Goal: Transaction & Acquisition: Purchase product/service

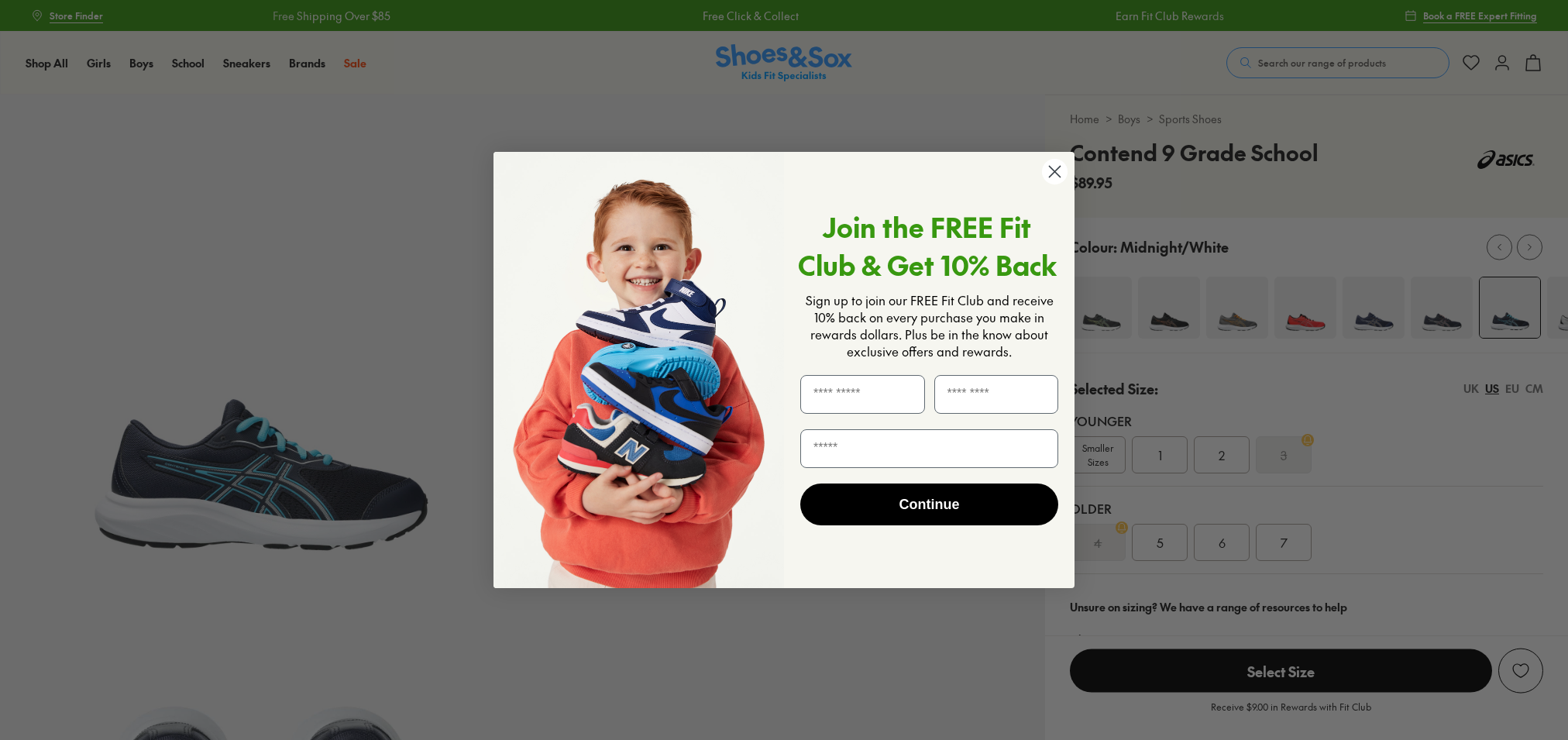
select select "*"
drag, startPoint x: 1044, startPoint y: 167, endPoint x: 1054, endPoint y: 169, distance: 10.2
click at [1045, 167] on icon "Close dialog" at bounding box center [1058, 172] width 28 height 28
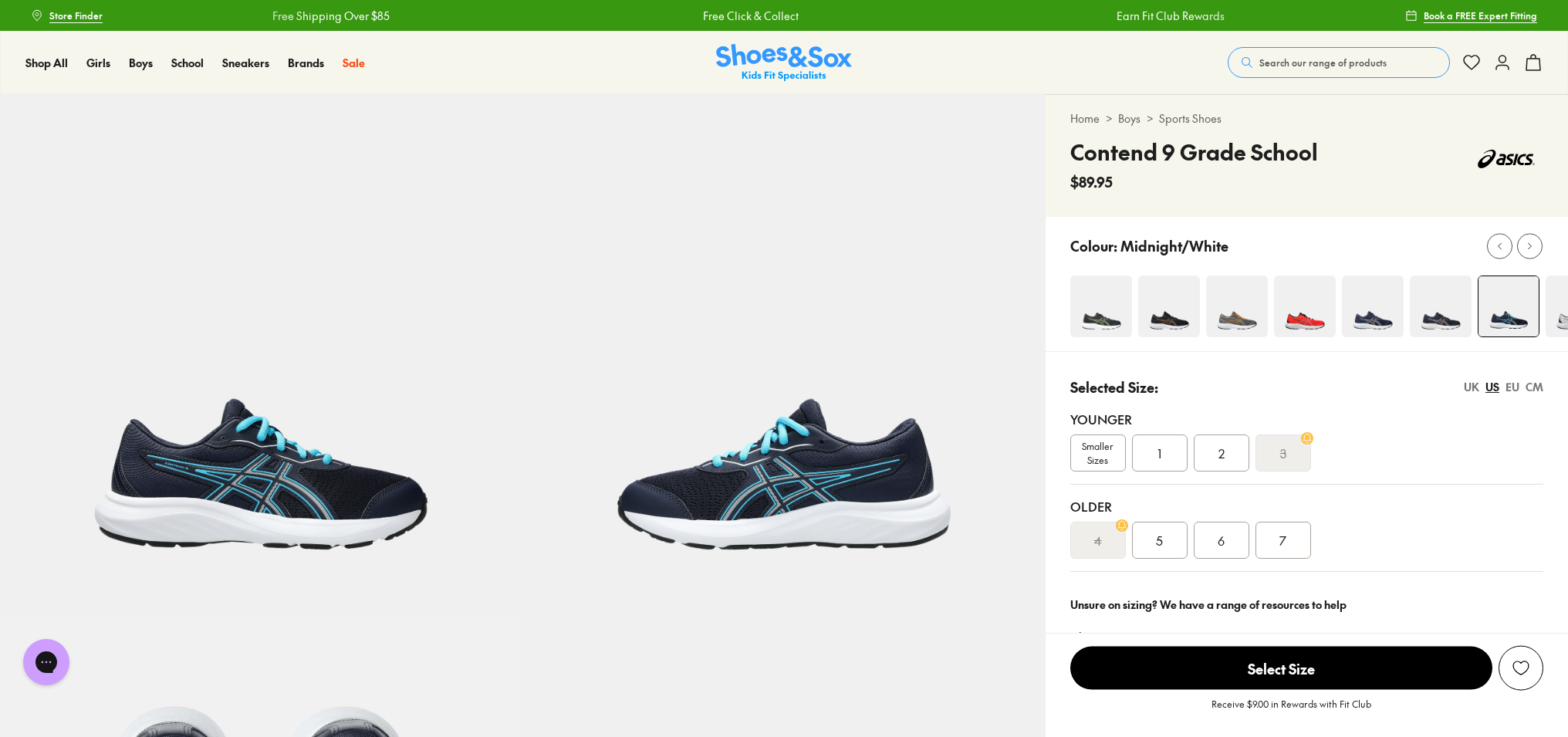
click at [1050, 168] on div "Close dialog Join the FREE Fit Club & Get 10% Back Sign up to join our FREE Fit…" at bounding box center [784, 369] width 609 height 466
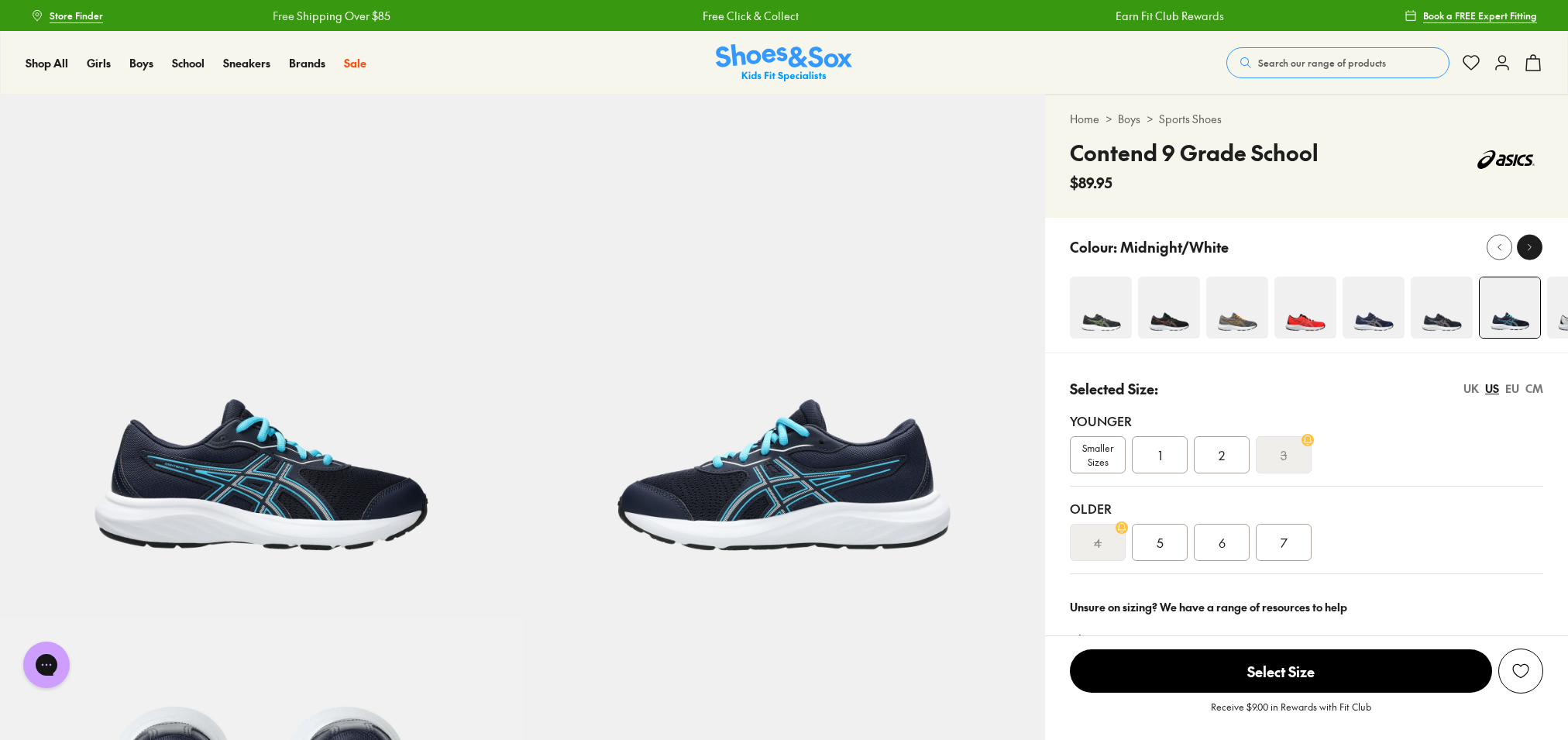
click at [1532, 249] on icon at bounding box center [1530, 247] width 12 height 12
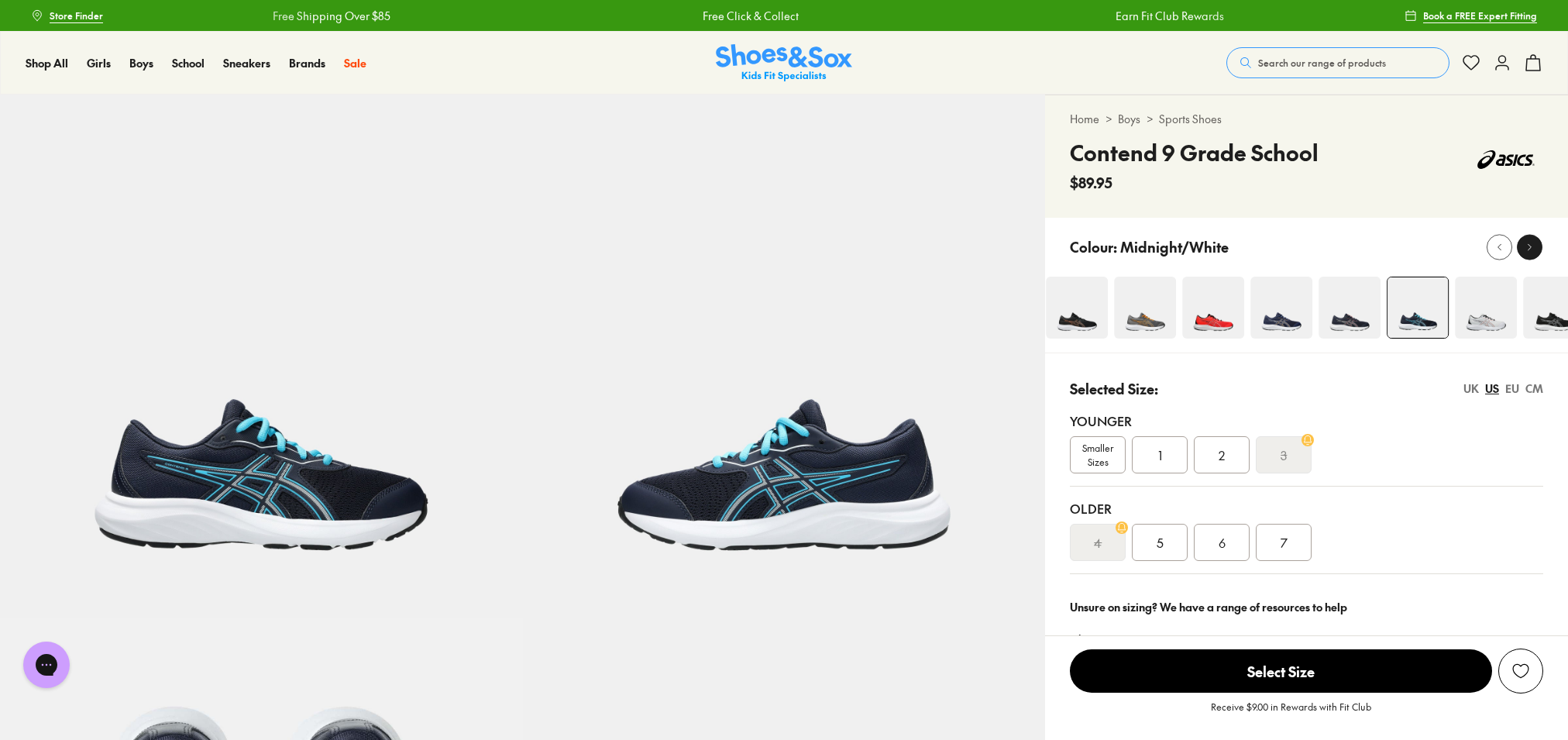
click at [1531, 251] on icon at bounding box center [1530, 247] width 12 height 12
click at [1530, 252] on icon at bounding box center [1530, 247] width 12 height 12
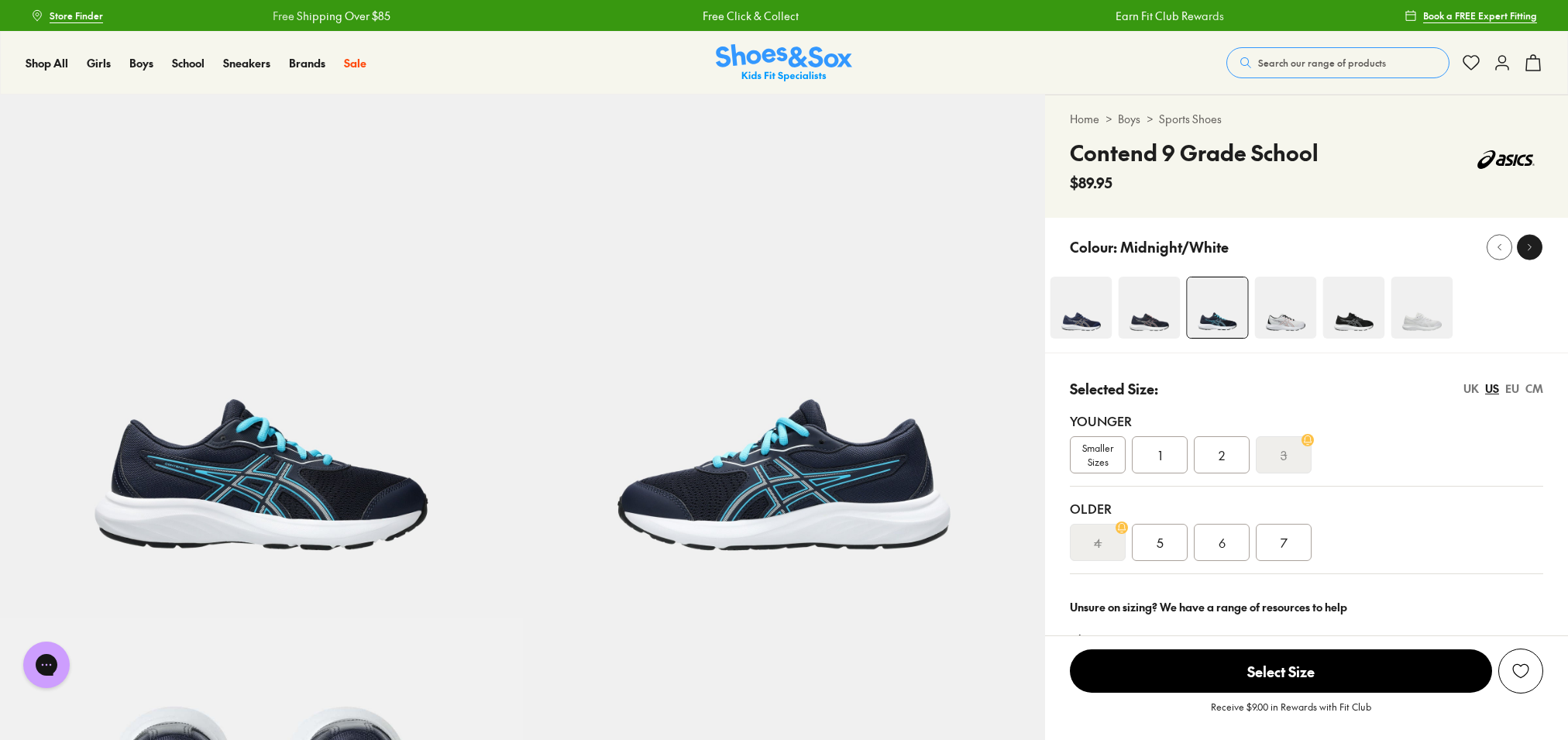
click at [1530, 252] on icon at bounding box center [1530, 247] width 12 height 12
click at [1502, 247] on icon at bounding box center [1500, 247] width 12 height 12
click at [1503, 247] on icon at bounding box center [1500, 247] width 12 height 12
click at [1504, 247] on icon at bounding box center [1500, 247] width 12 height 12
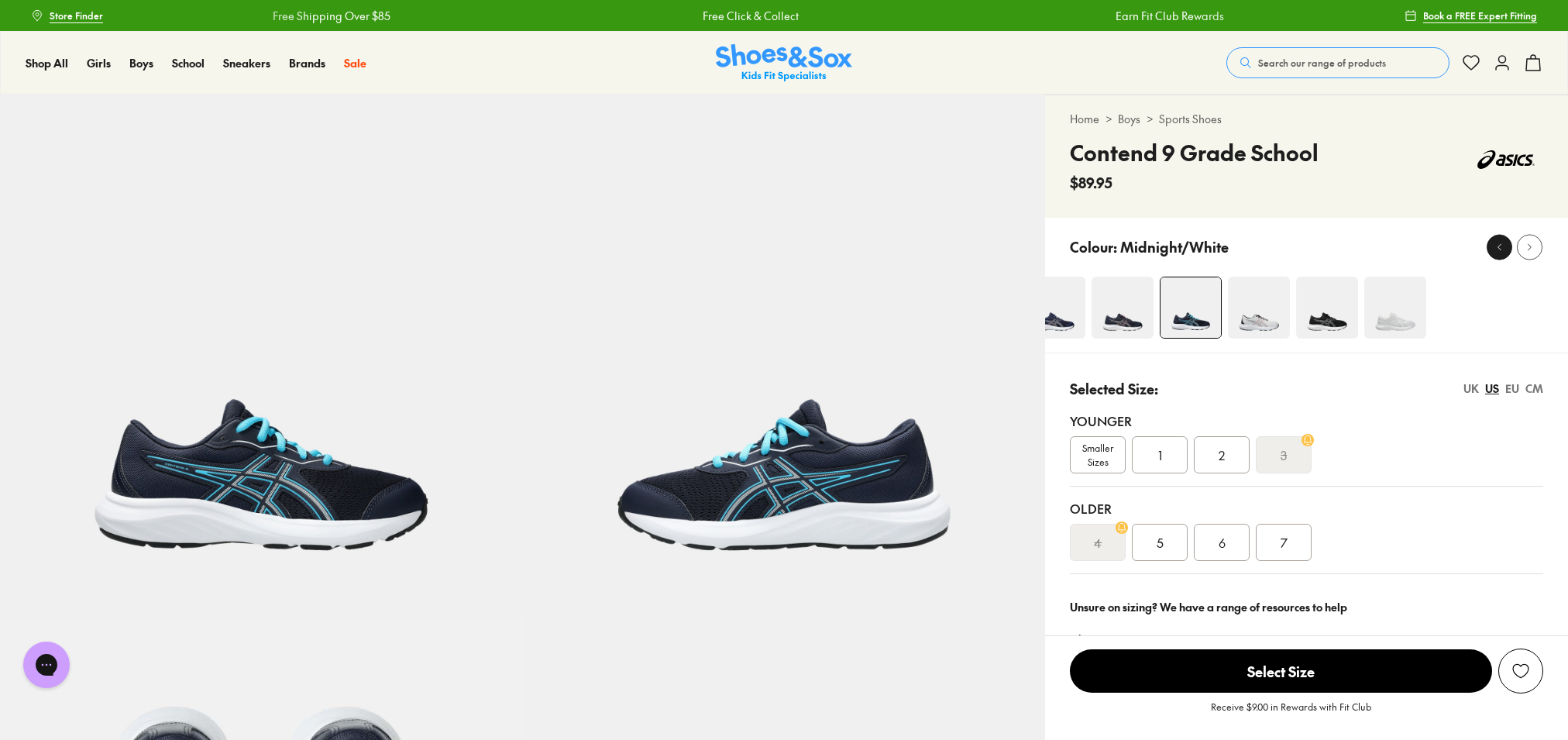
click at [1504, 247] on icon at bounding box center [1500, 247] width 12 height 12
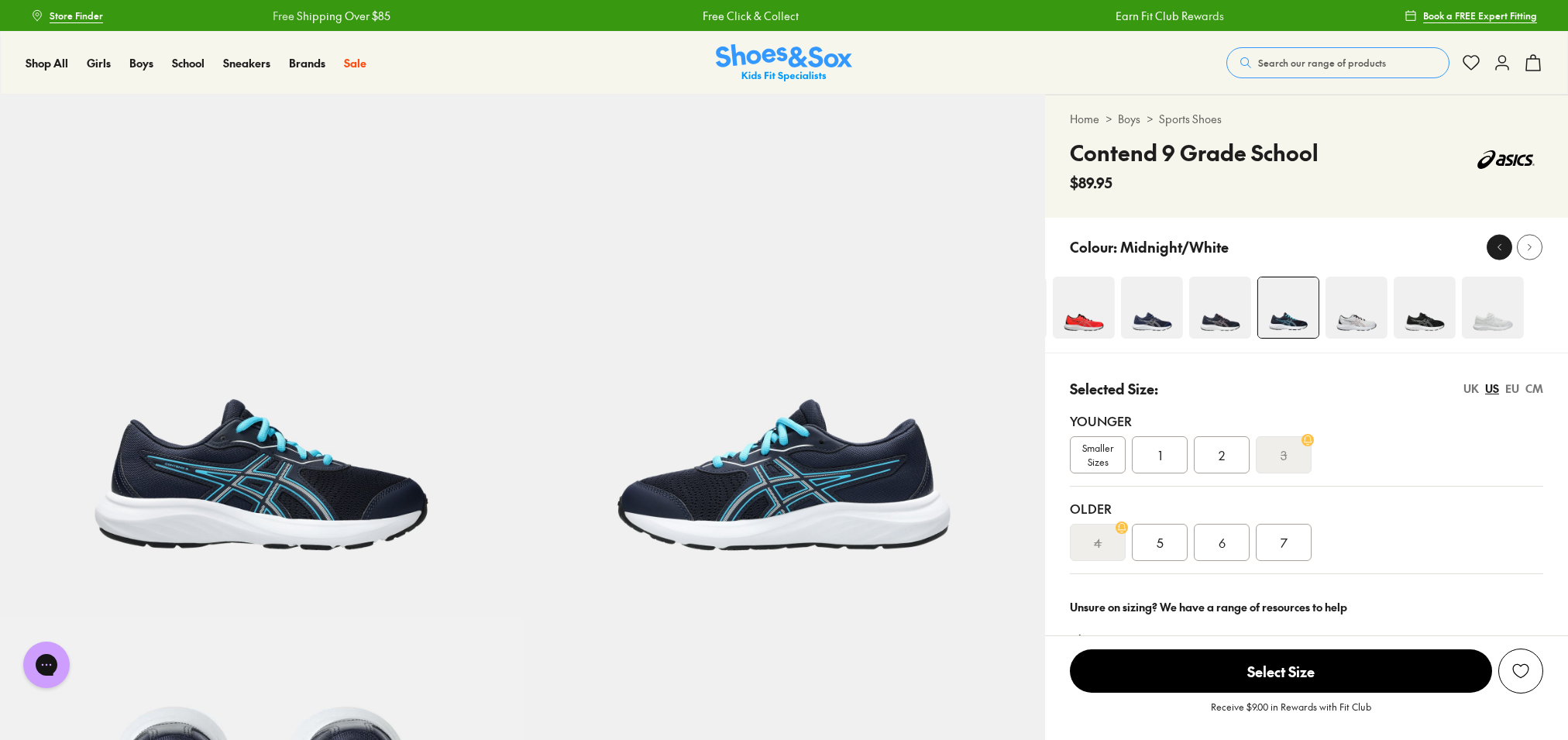
click at [1504, 247] on icon at bounding box center [1500, 247] width 12 height 12
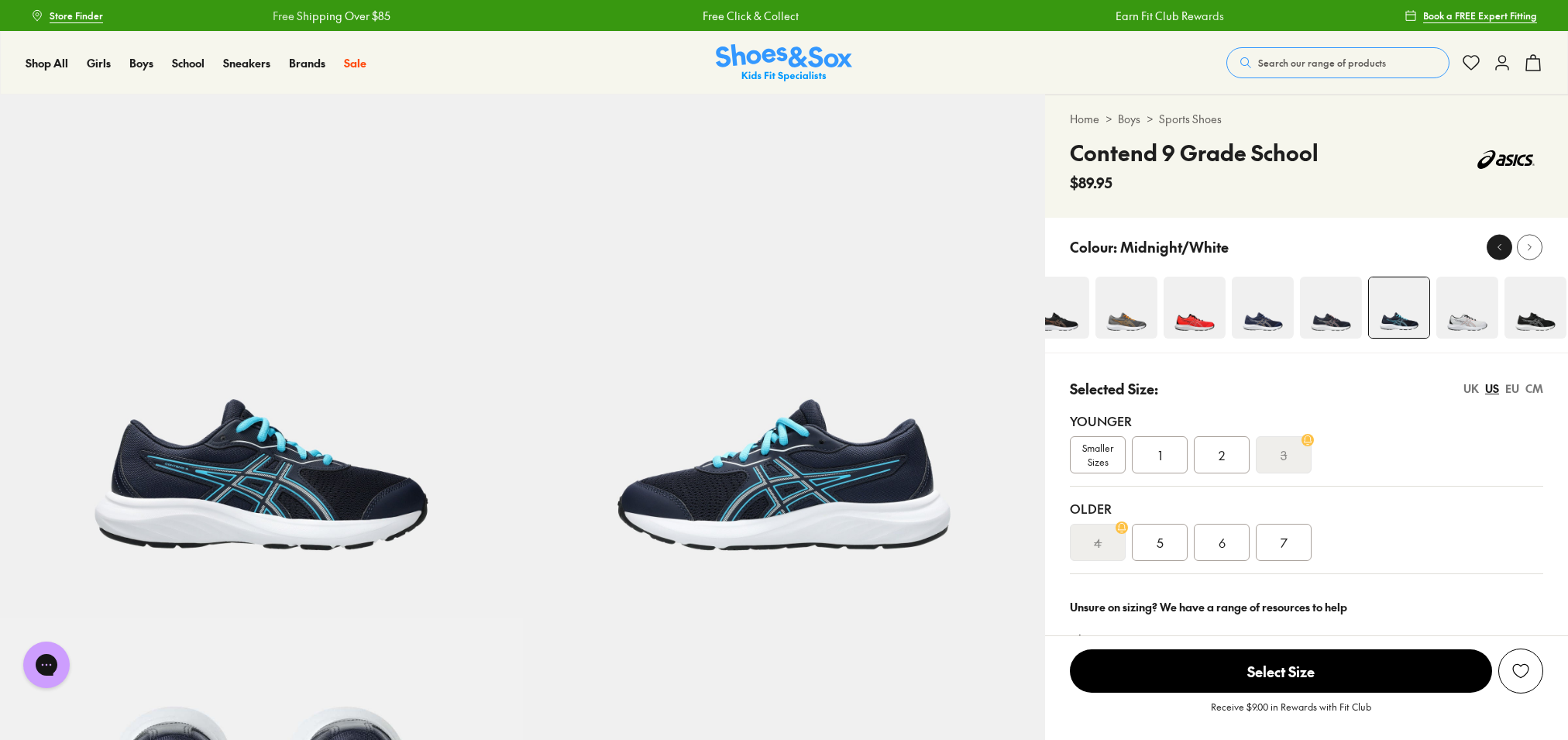
click at [1504, 247] on icon at bounding box center [1500, 247] width 12 height 12
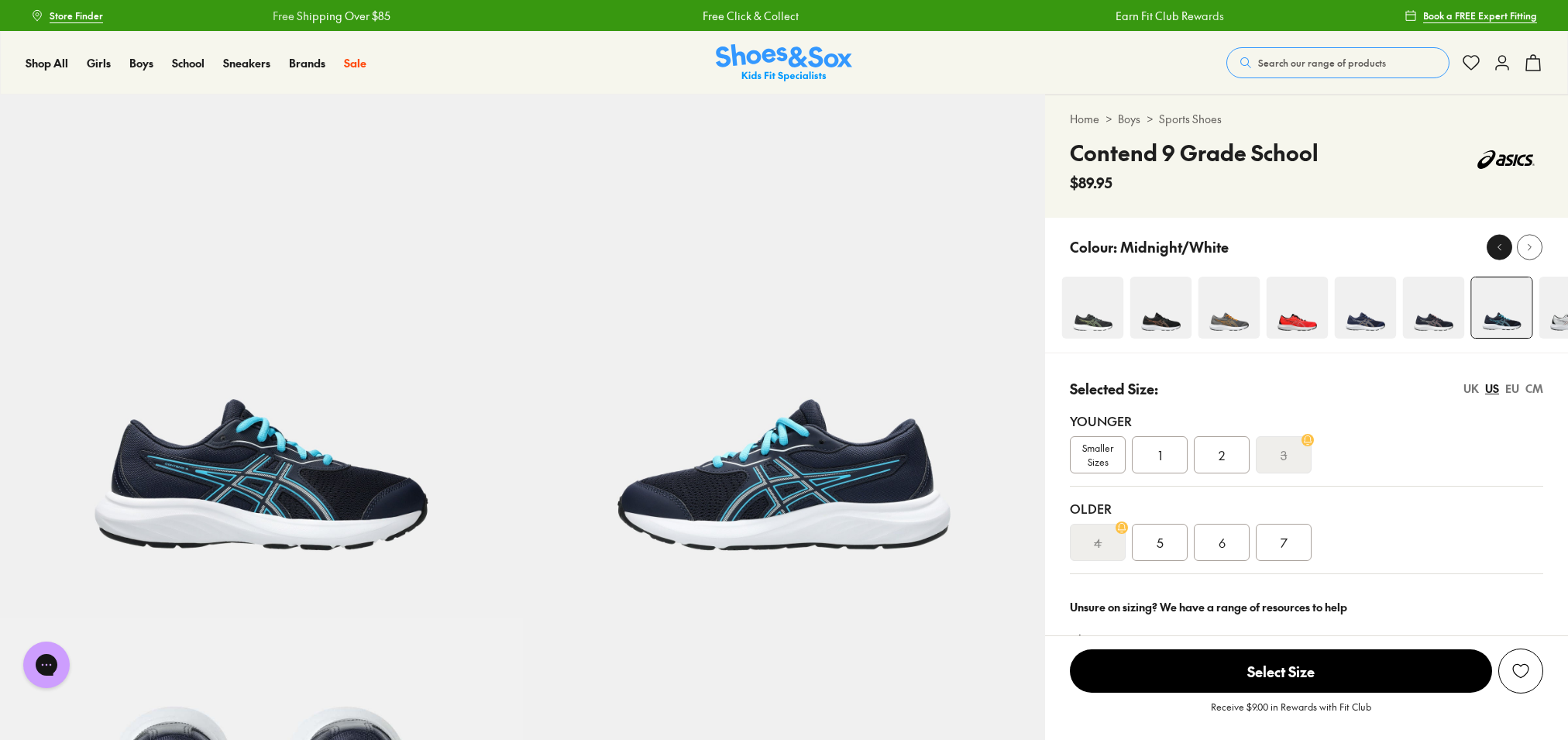
click at [1504, 247] on icon at bounding box center [1500, 247] width 12 height 12
click at [1378, 316] on img at bounding box center [1373, 308] width 62 height 62
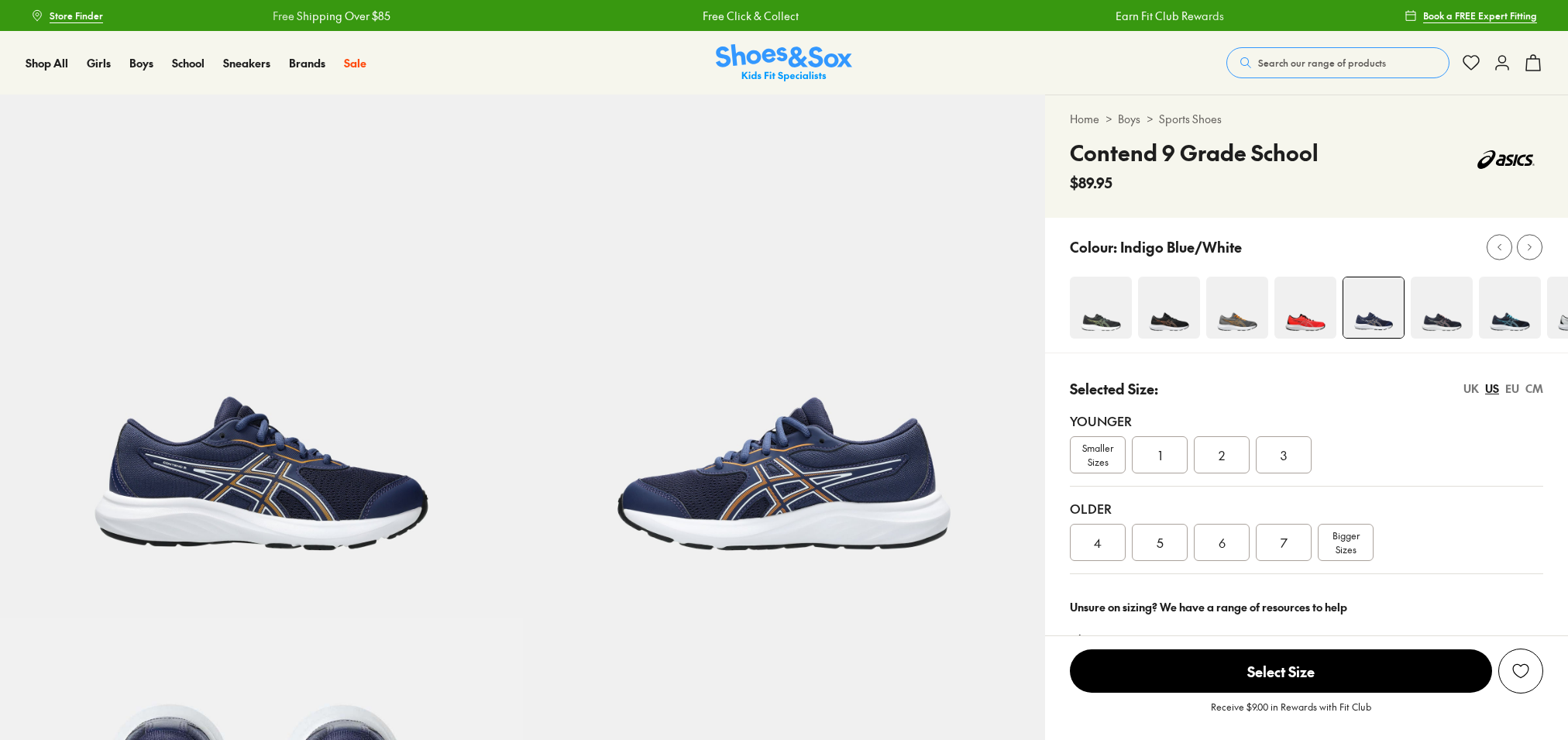
click at [1289, 62] on span "Search our range of products" at bounding box center [1322, 63] width 128 height 14
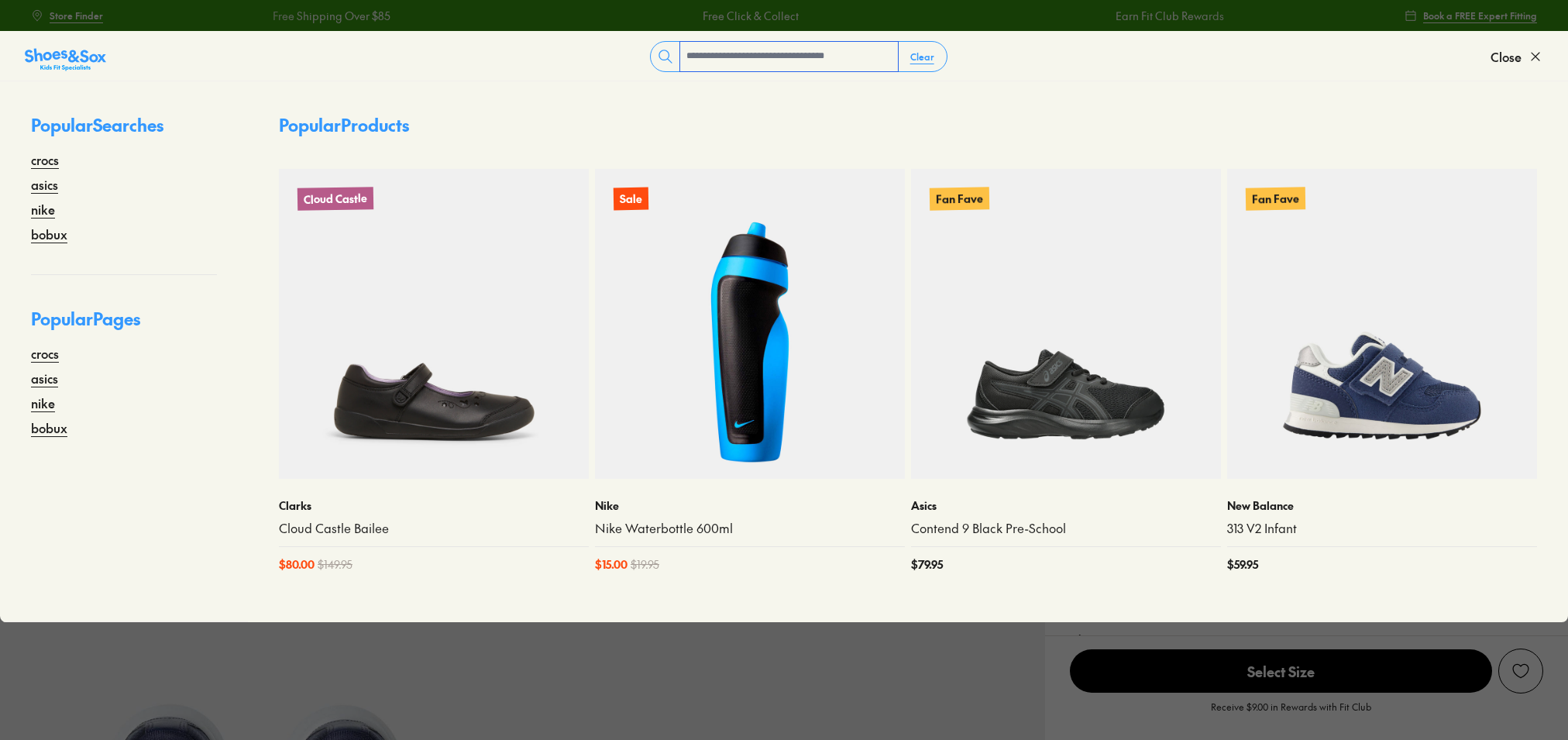
select select "*"
type input "**********"
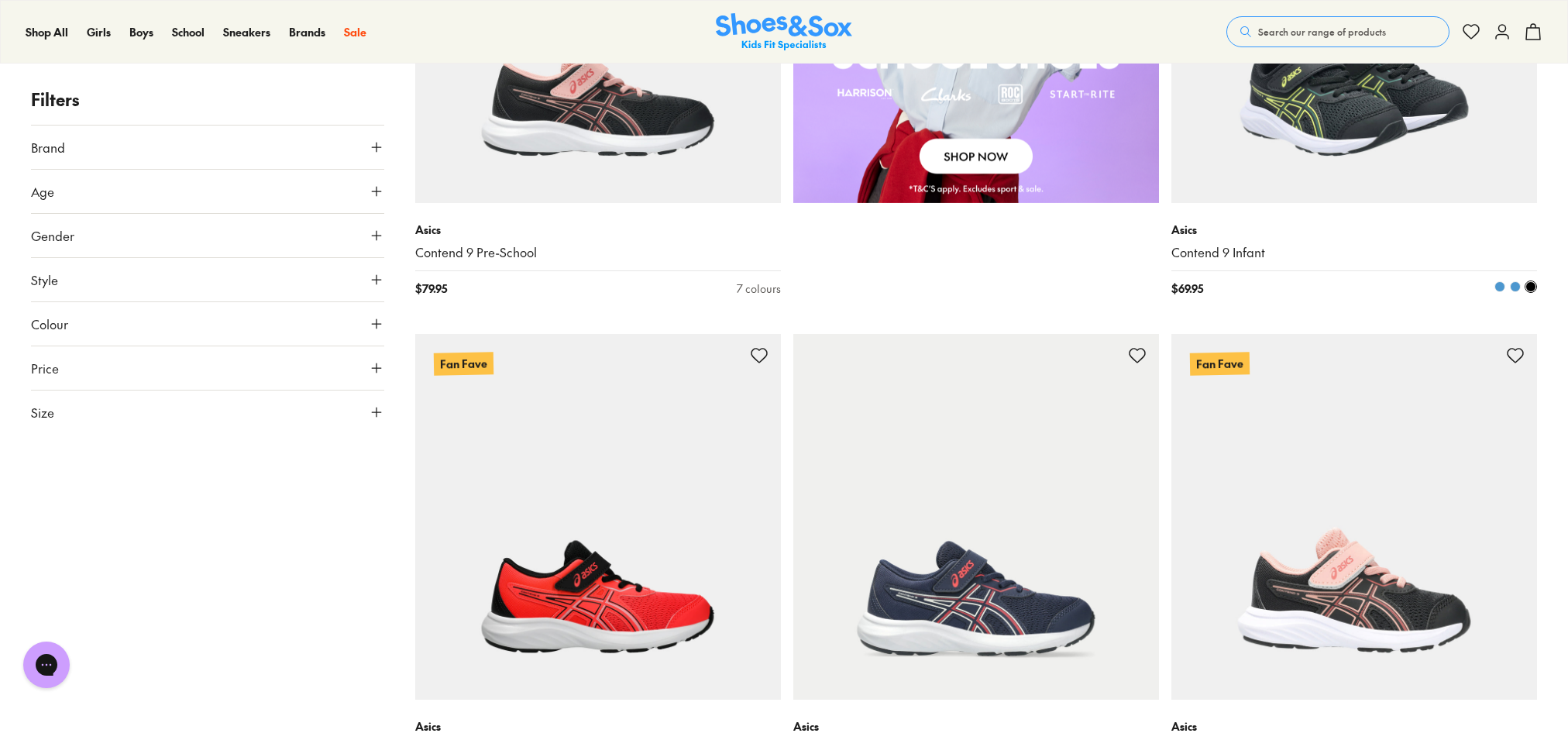
scroll to position [1150, 1]
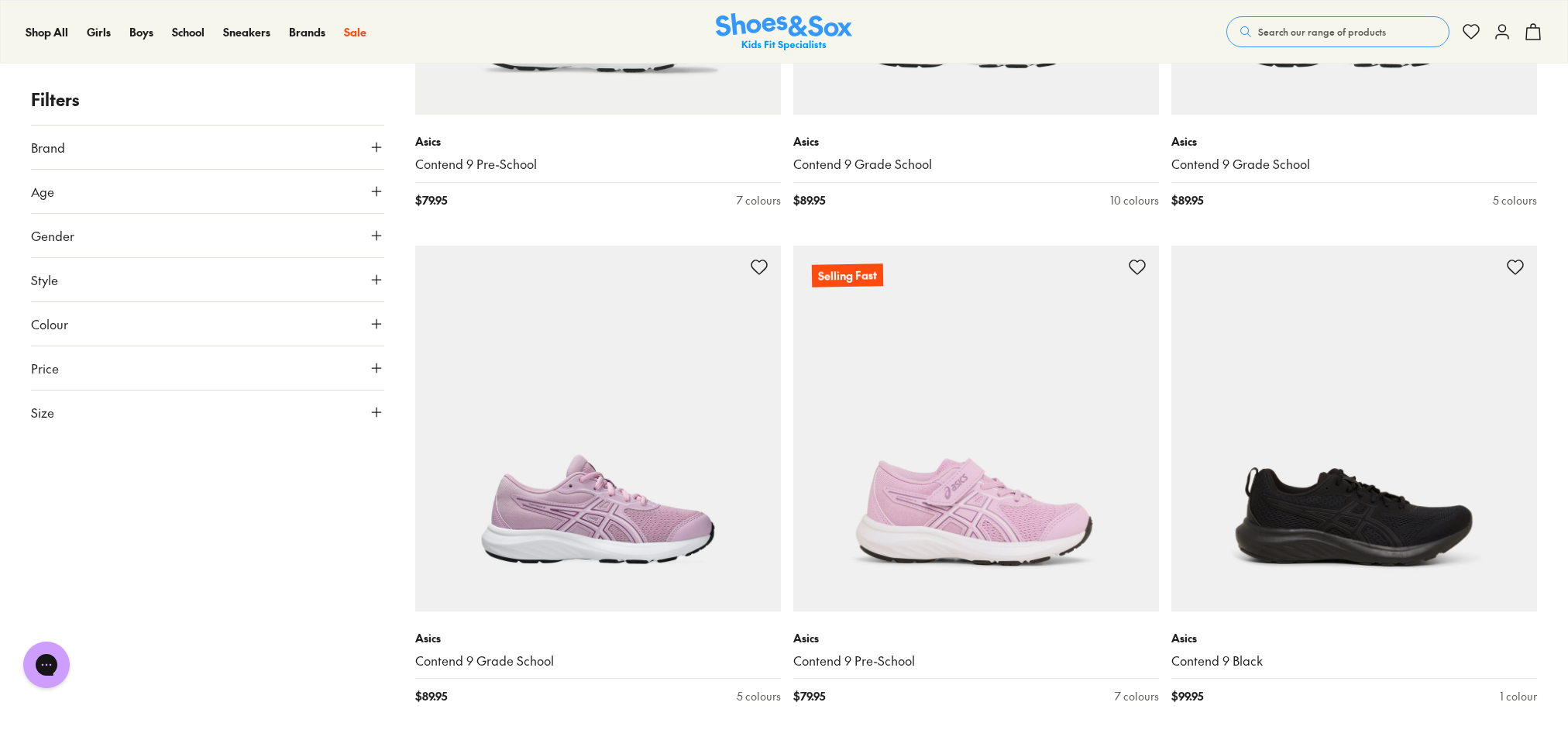
scroll to position [1422, 0]
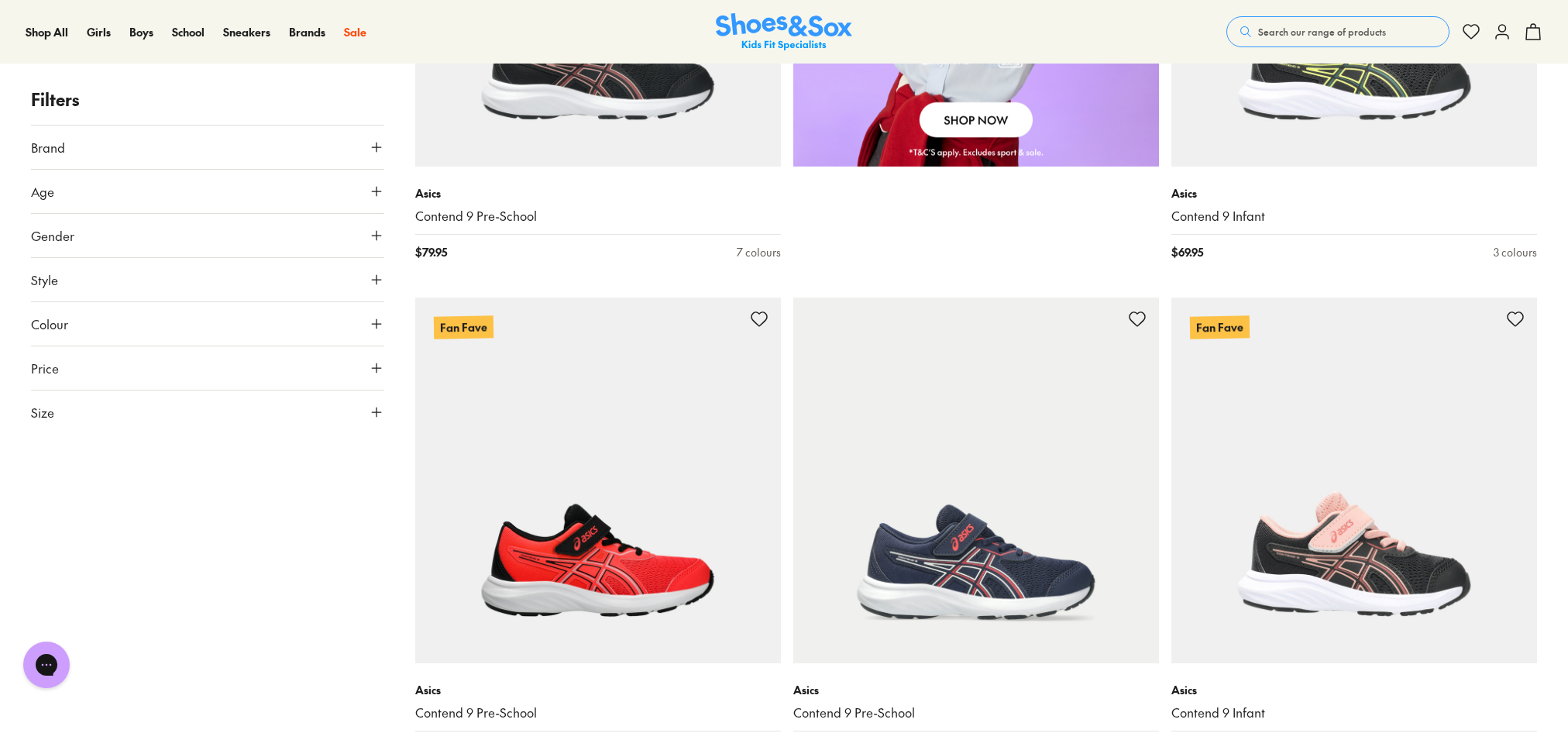
click at [1348, 34] on span "Search our range of products" at bounding box center [1322, 31] width 128 height 14
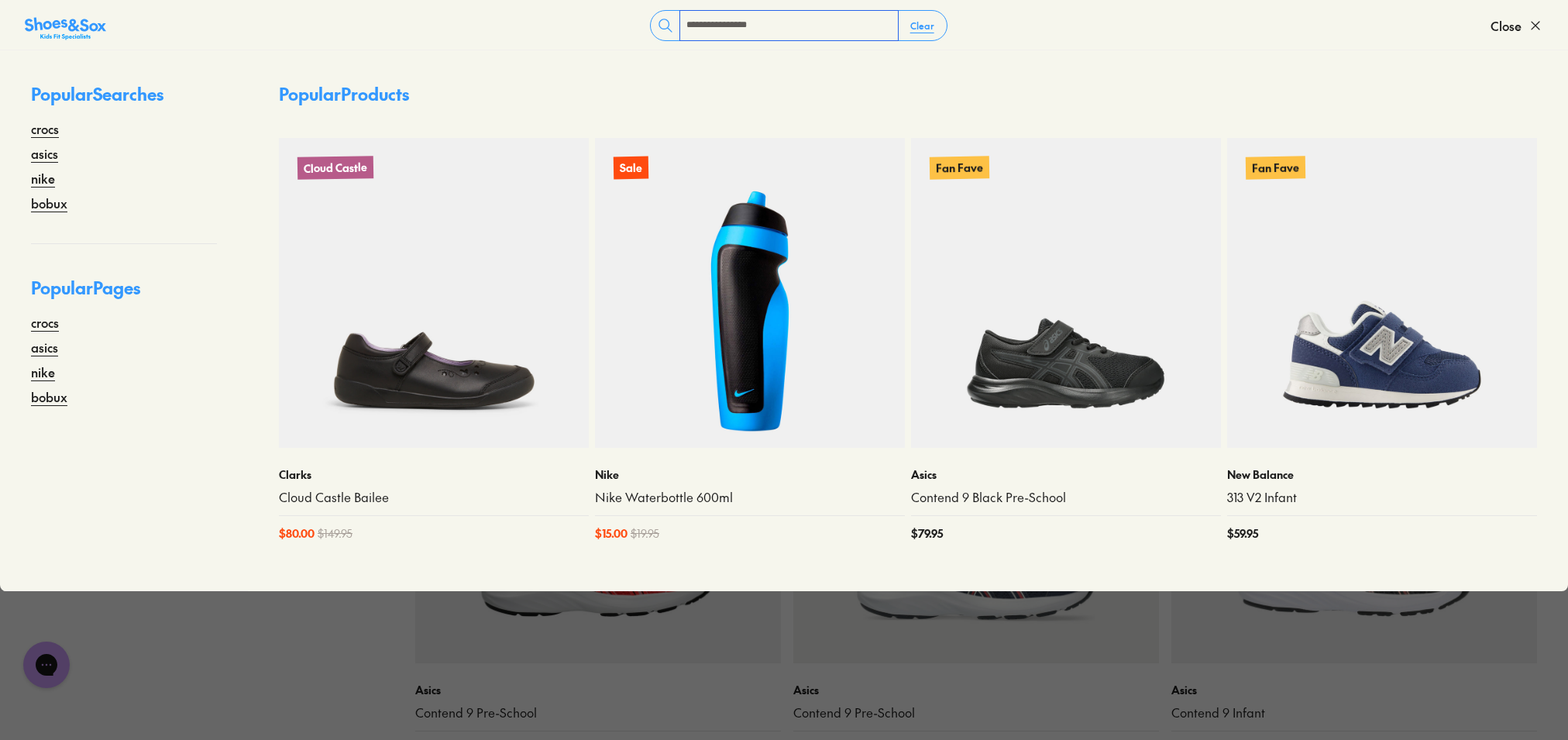
type input "**********"
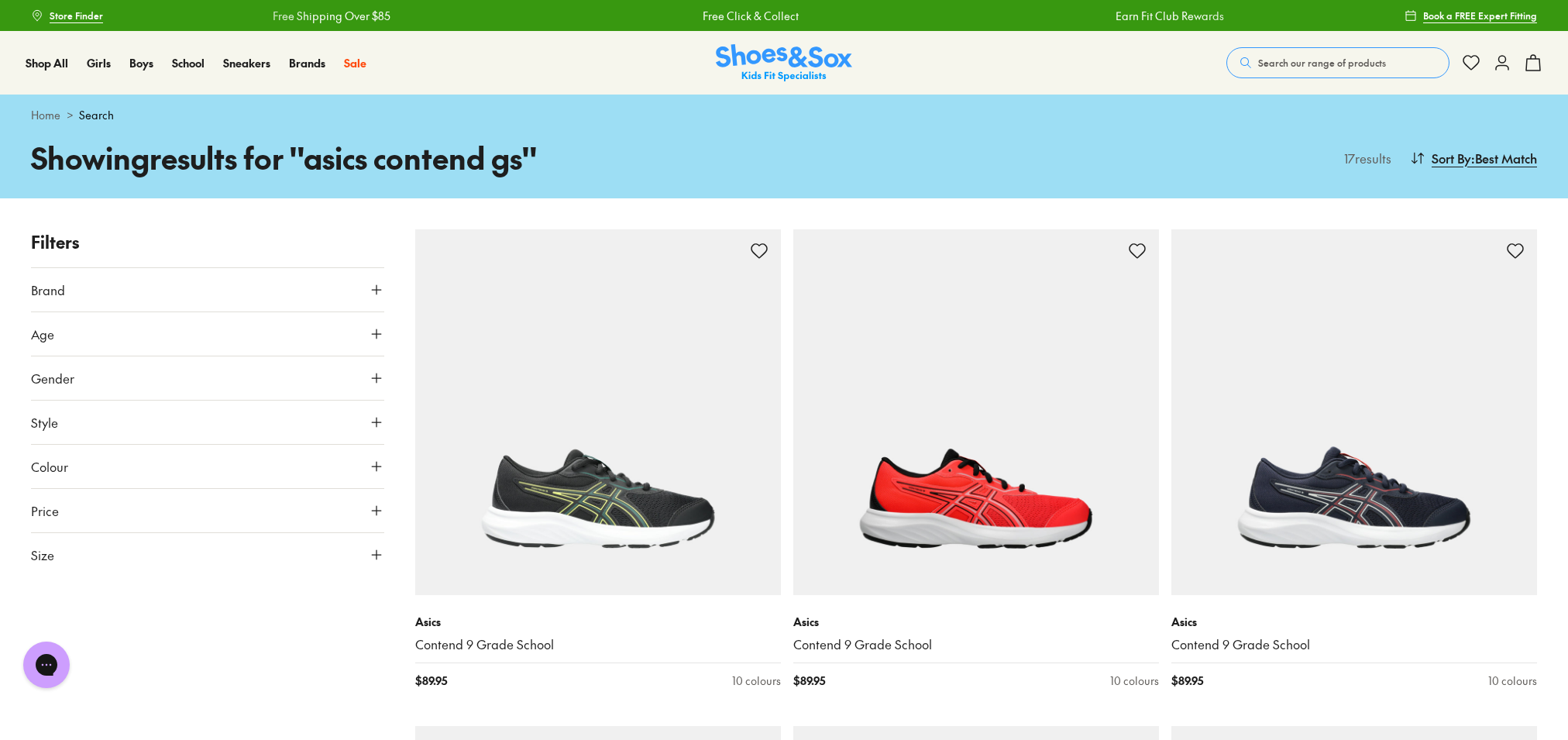
click at [1352, 56] on span "Search our range of products" at bounding box center [1322, 63] width 128 height 14
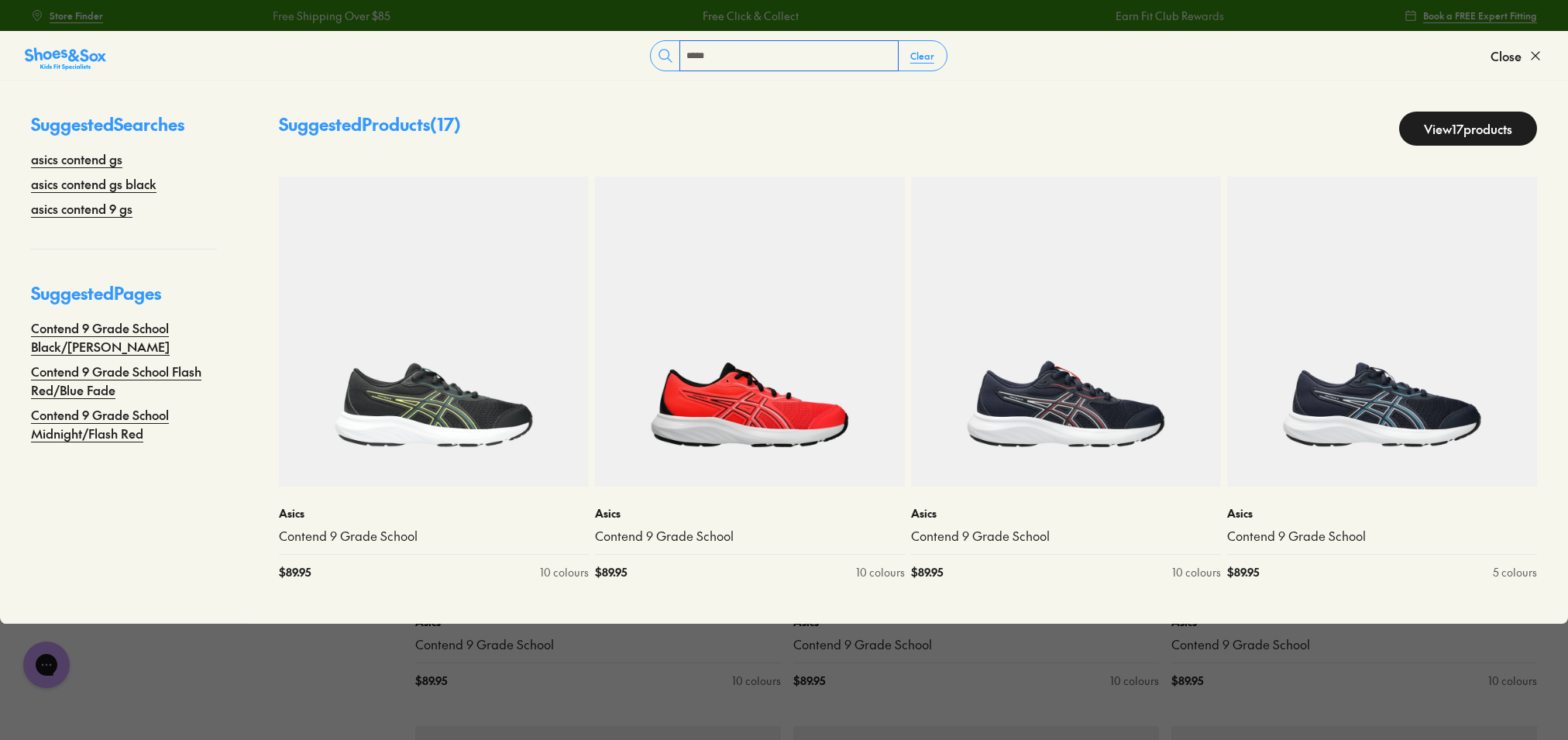
type input "*****"
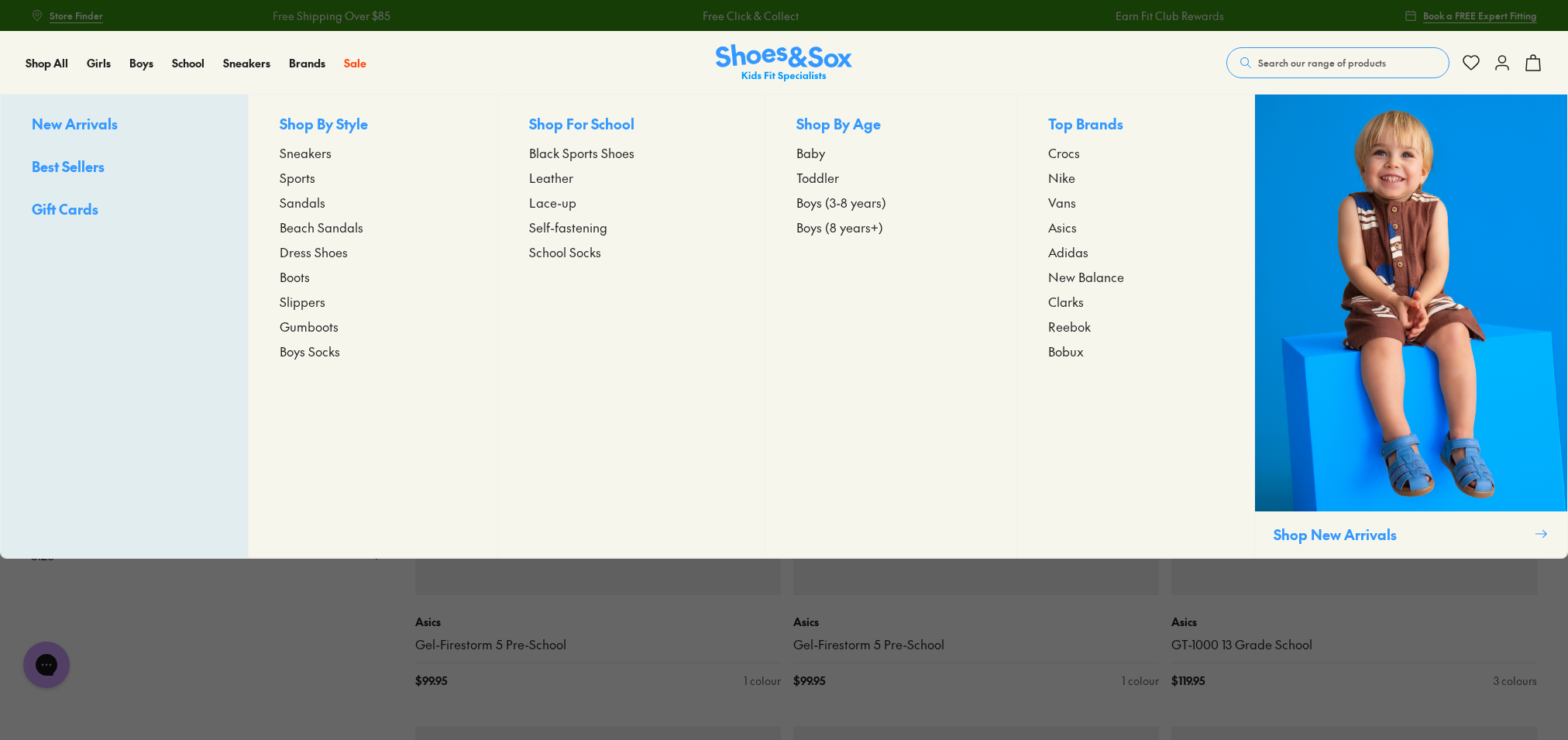
click at [1063, 227] on span "Asics" at bounding box center [1062, 227] width 28 height 19
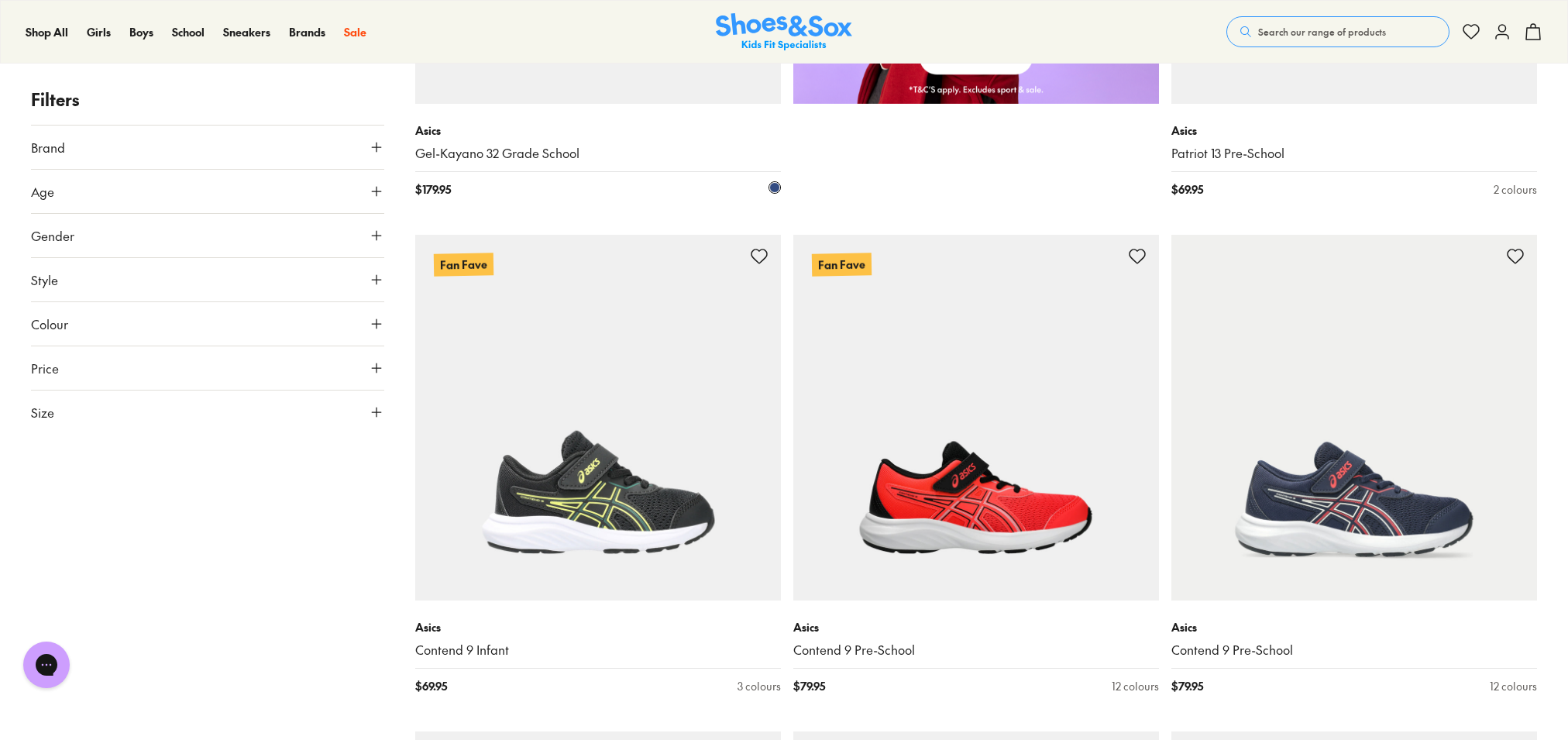
scroll to position [1608, 0]
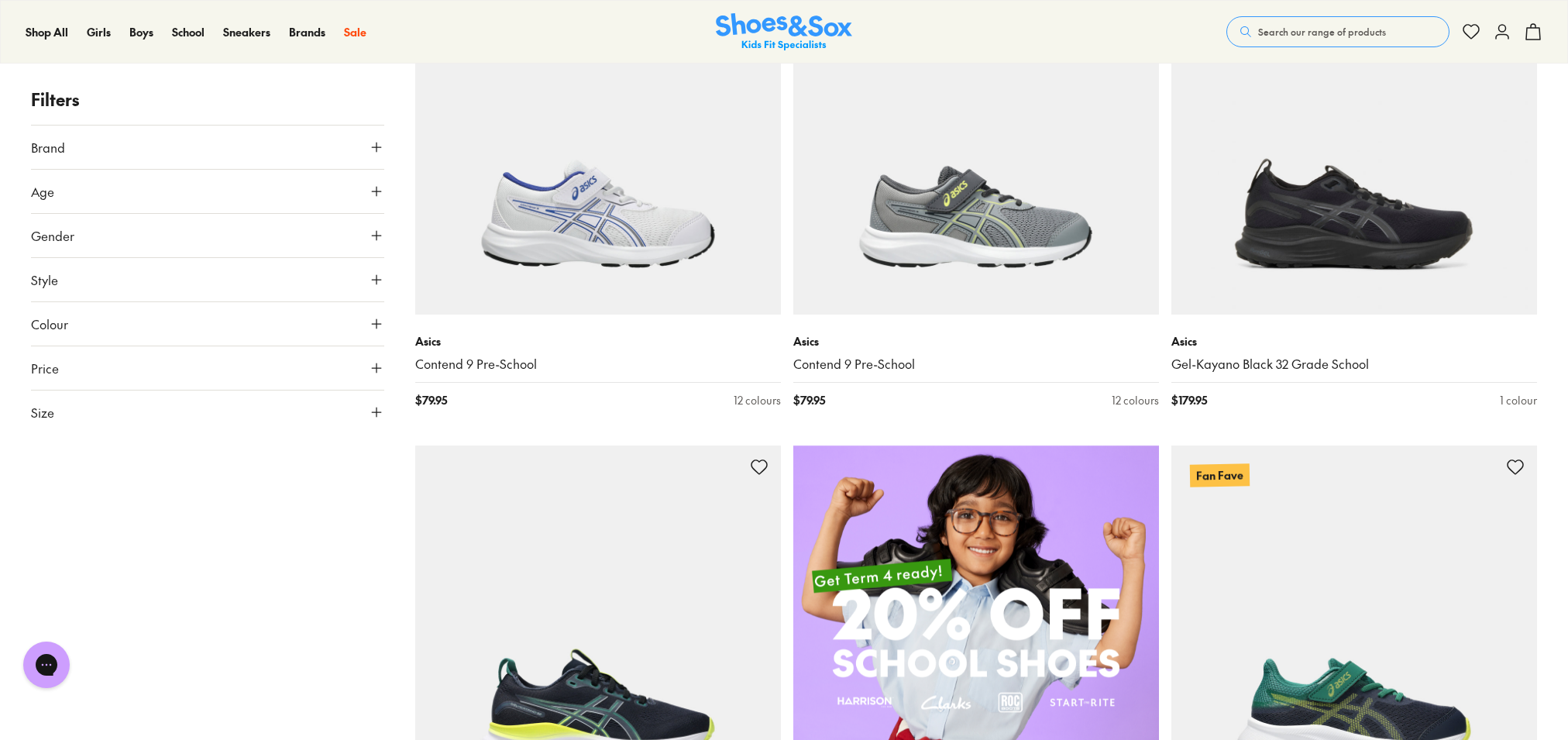
scroll to position [354, 0]
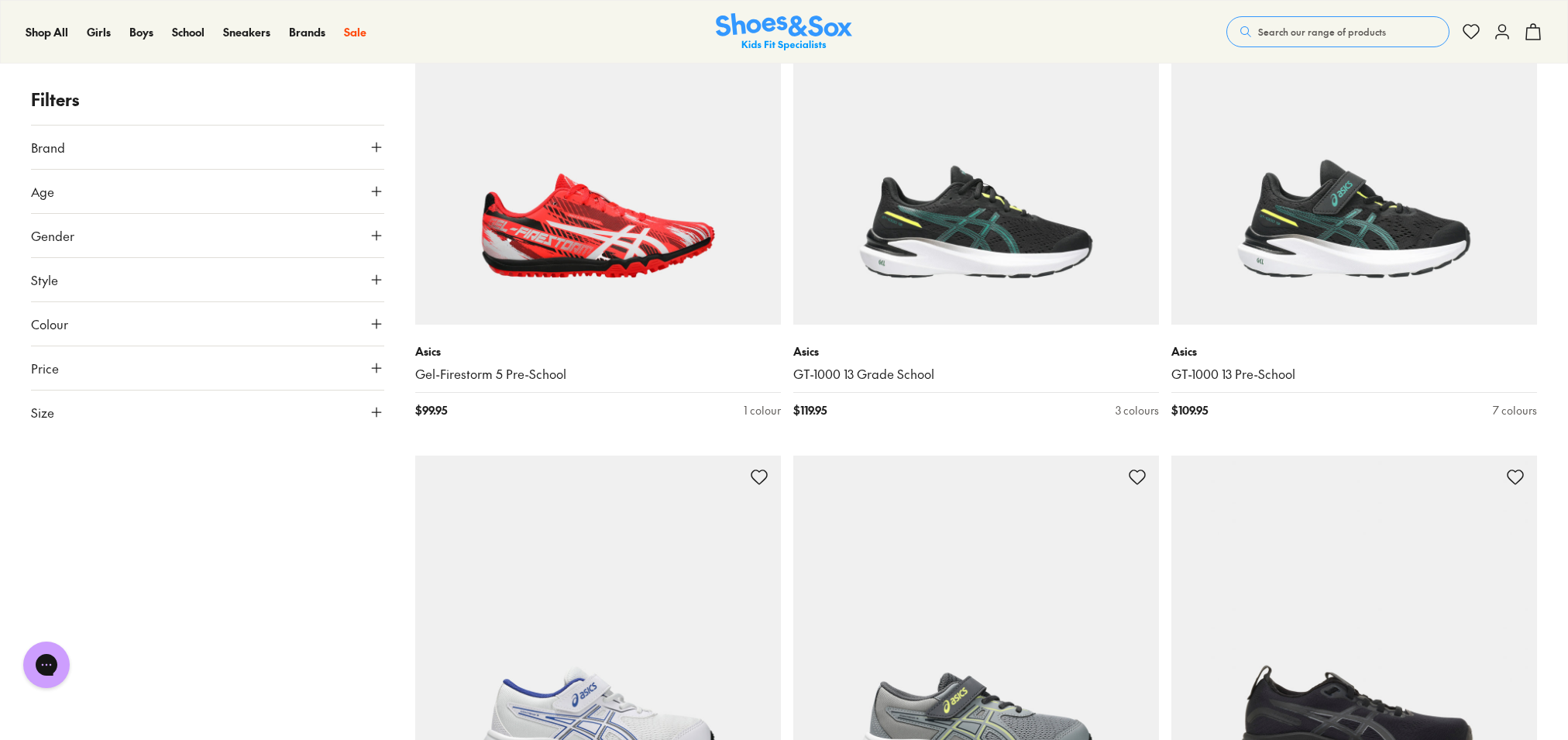
click at [343, 316] on button "Colour" at bounding box center [208, 324] width 354 height 43
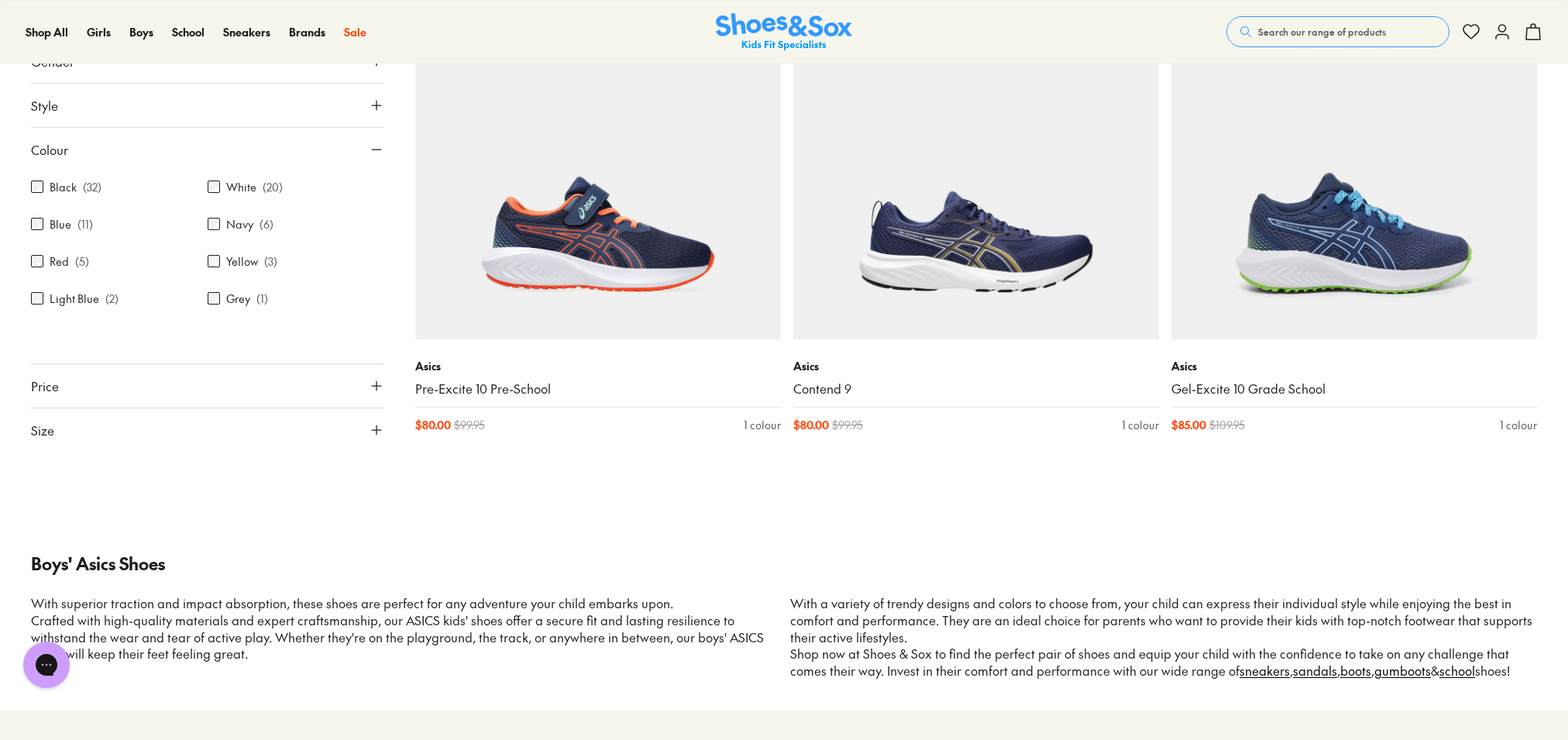
scroll to position [1829, 0]
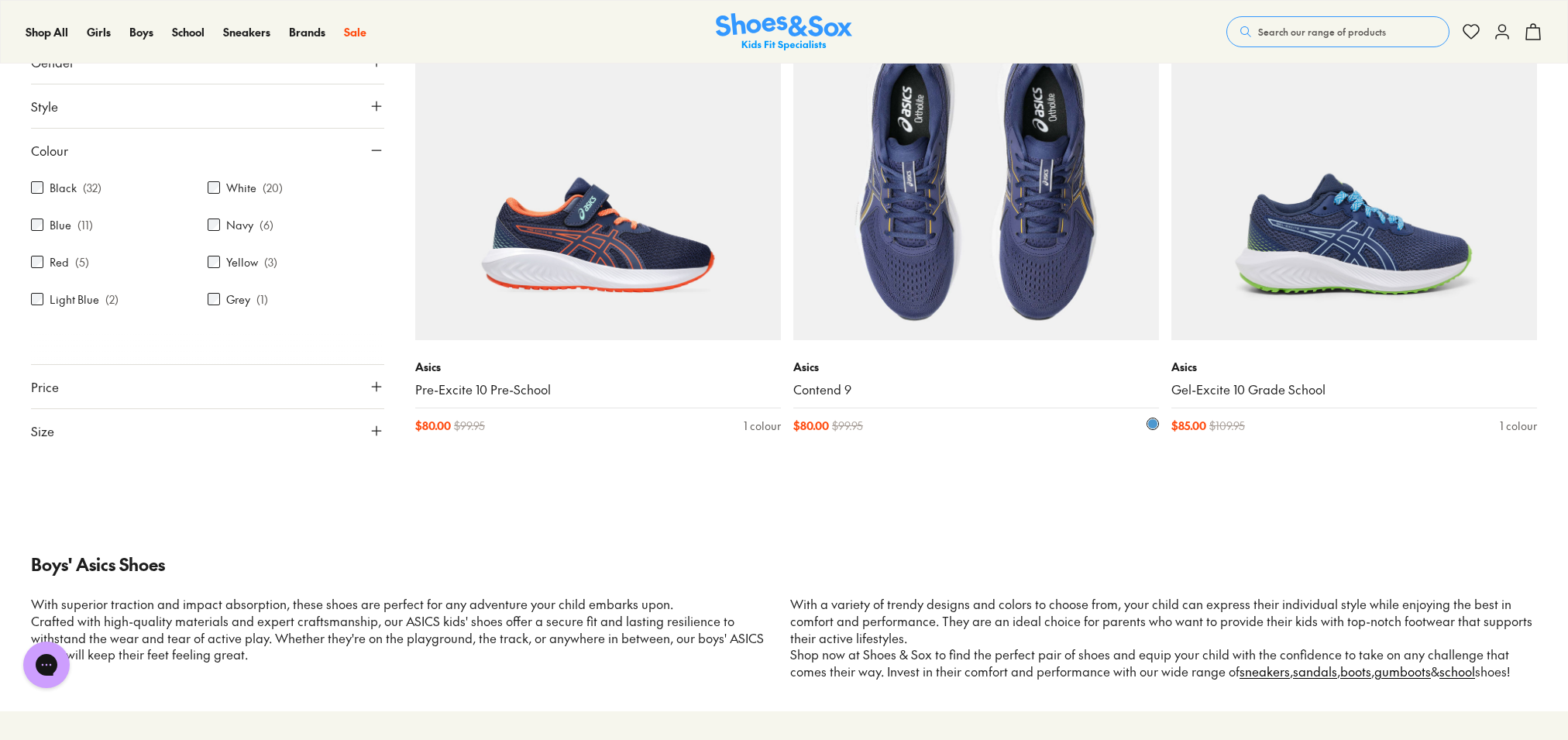
click at [960, 218] on img at bounding box center [977, 157] width 365 height 366
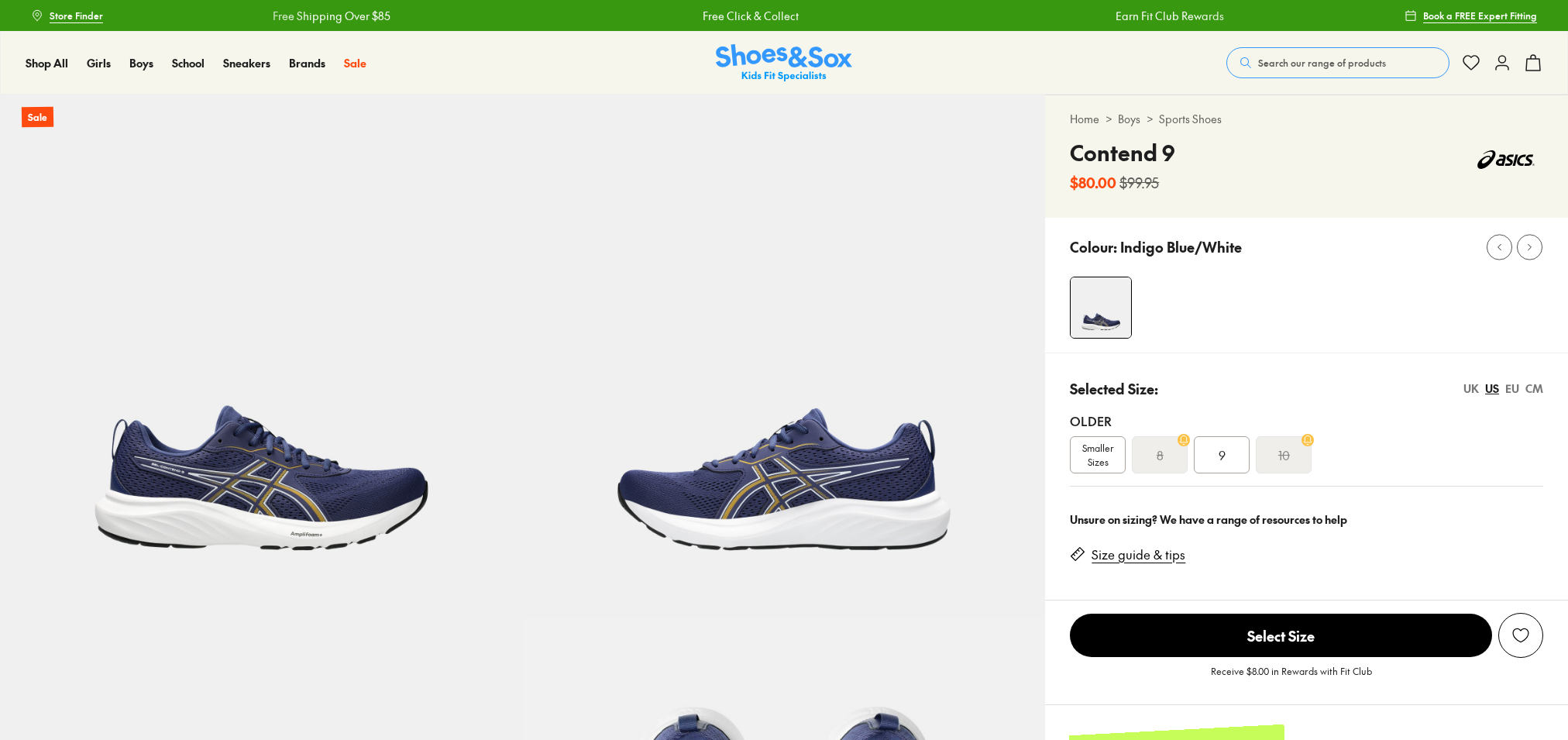
select select "*"
